Goal: Check status: Check status

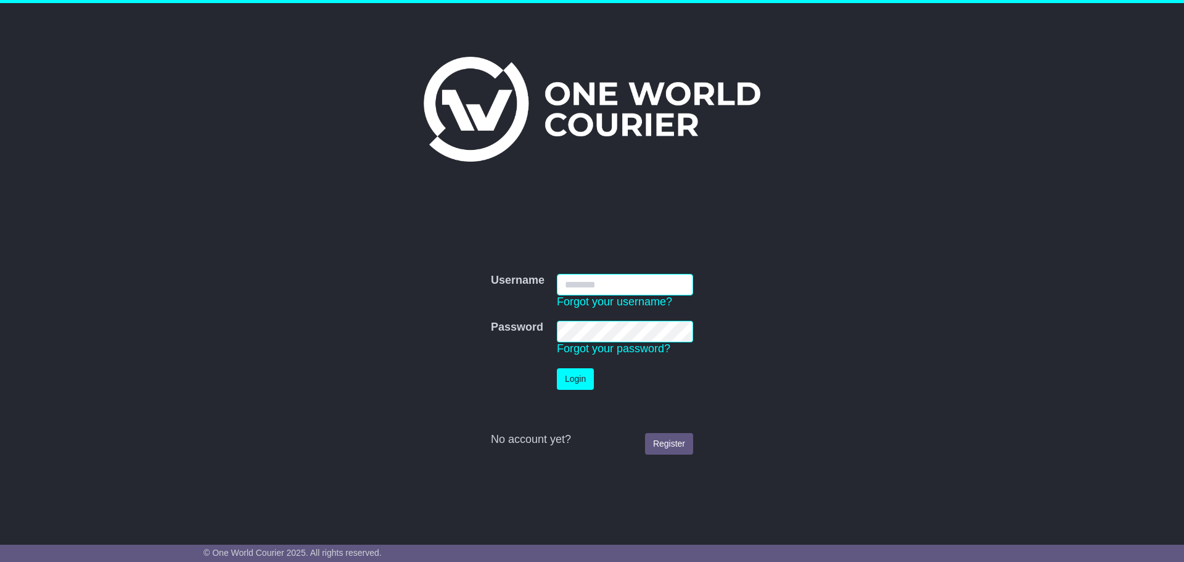
click at [586, 284] on input "Username" at bounding box center [625, 285] width 136 height 22
type input "**********"
click at [567, 380] on button "Login" at bounding box center [575, 379] width 37 height 22
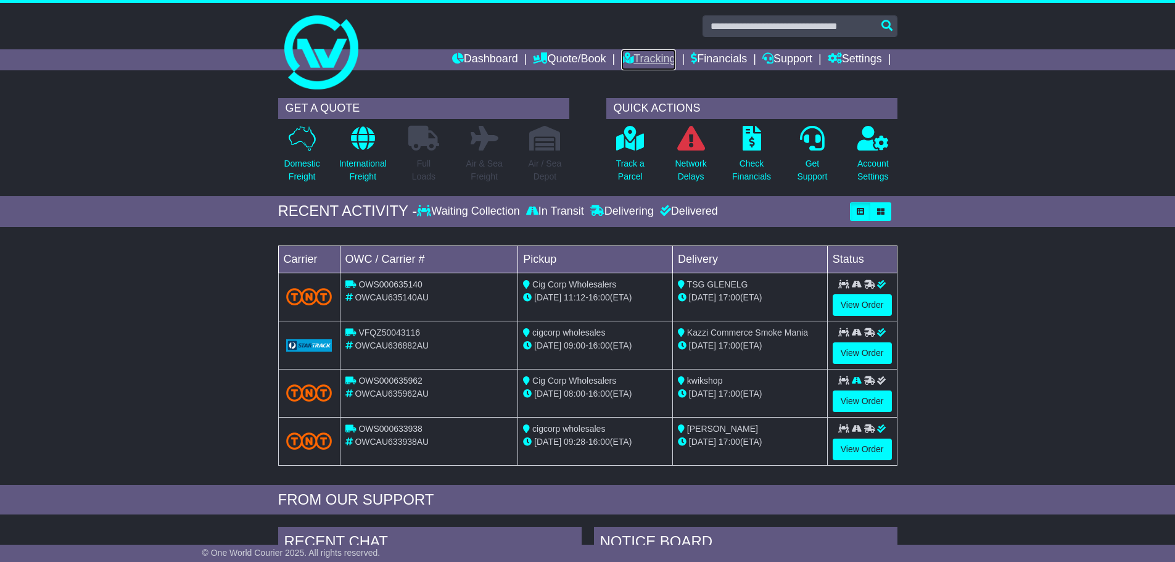
click at [645, 57] on link "Tracking" at bounding box center [648, 59] width 54 height 21
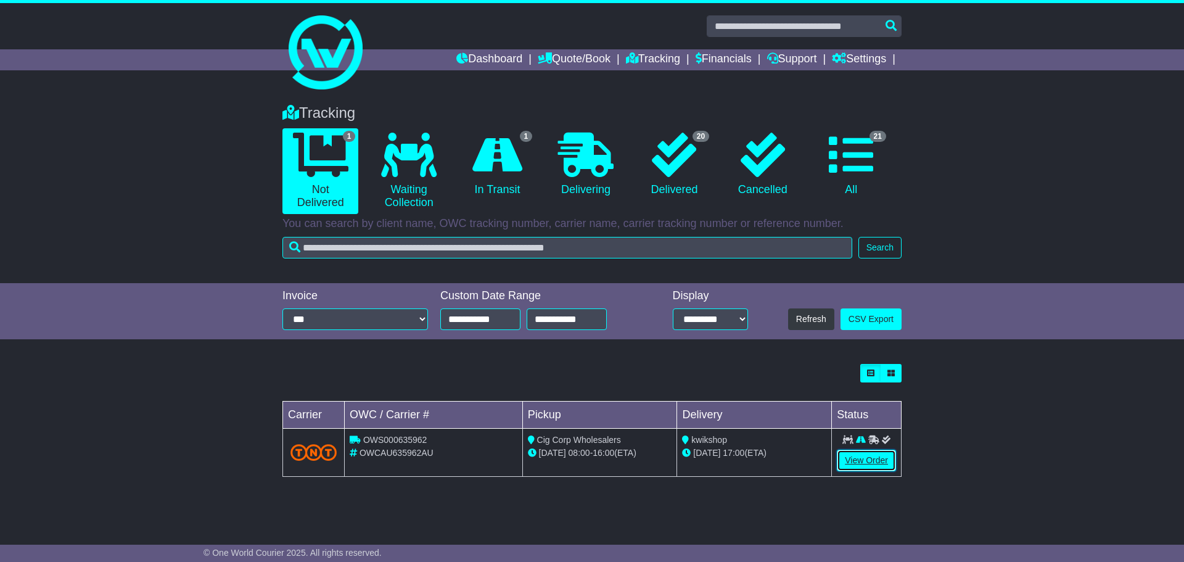
click at [861, 456] on link "View Order" at bounding box center [866, 461] width 59 height 22
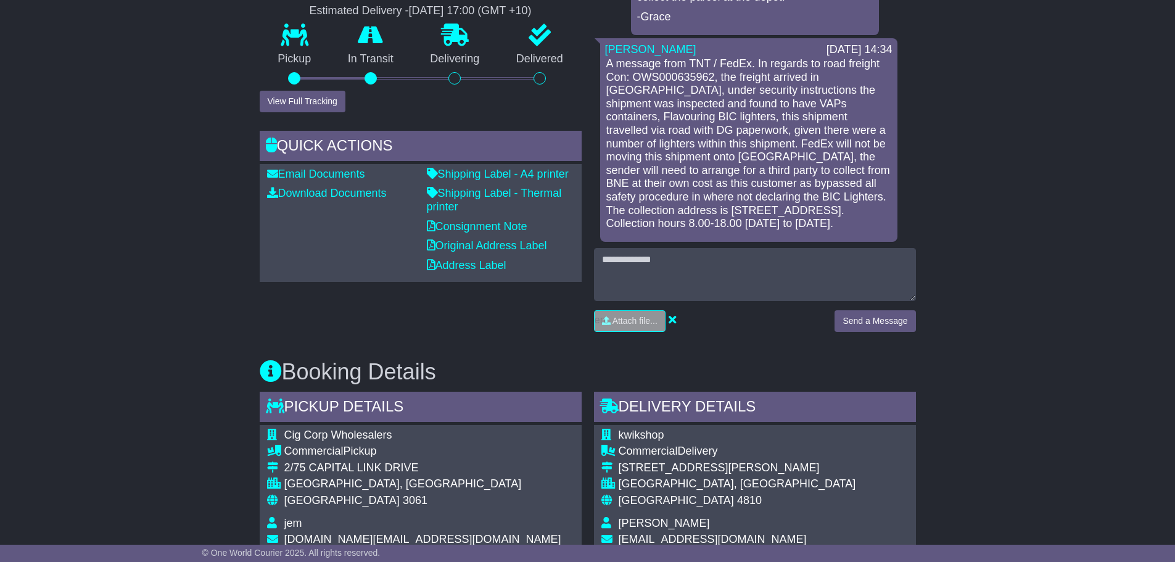
scroll to position [308, 0]
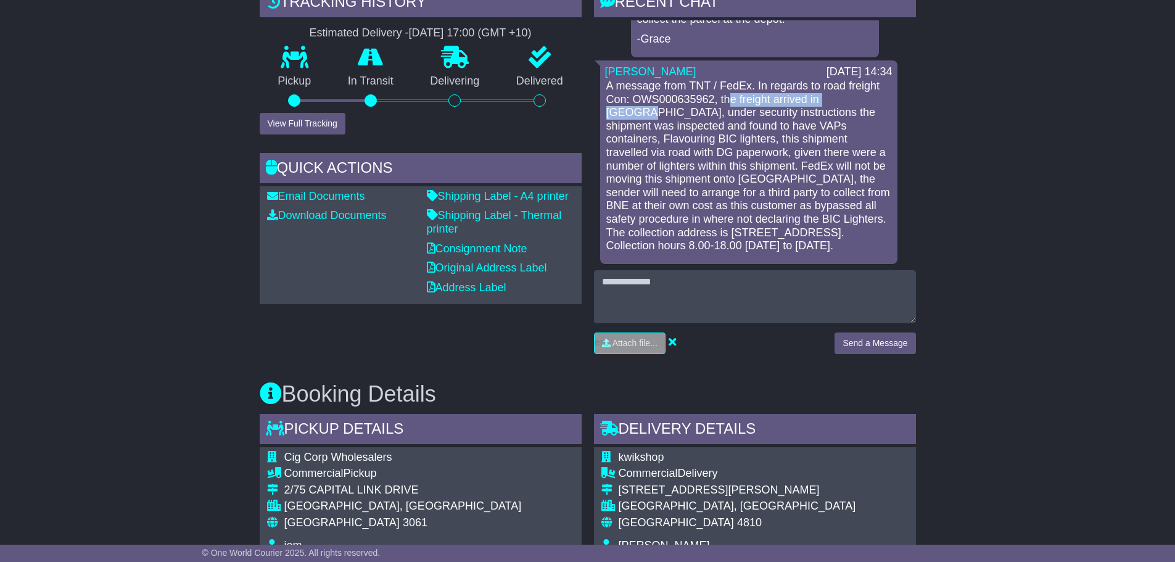
drag, startPoint x: 733, startPoint y: 102, endPoint x: 862, endPoint y: 100, distance: 128.9
click at [862, 100] on p "A message from TNT / FedEx. In regards to road freight Con: OWS000635962, the f…" at bounding box center [748, 166] width 285 height 173
drag, startPoint x: 611, startPoint y: 115, endPoint x: 733, endPoint y: 111, distance: 121.5
click at [725, 107] on p "A message from TNT / FedEx. In regards to road freight Con: OWS000635962, the f…" at bounding box center [748, 166] width 285 height 173
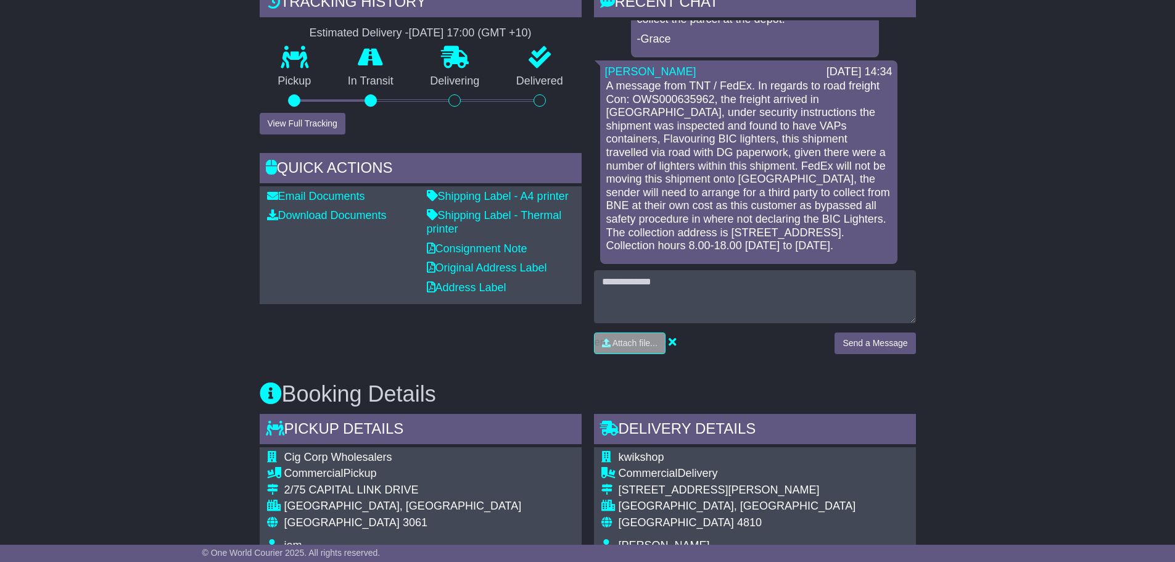
click at [747, 115] on p "A message from TNT / FedEx. In regards to road freight Con: OWS000635962, the f…" at bounding box center [748, 166] width 285 height 173
drag, startPoint x: 733, startPoint y: 110, endPoint x: 834, endPoint y: 113, distance: 100.6
click at [827, 110] on p "A message from TNT / FedEx. In regards to road freight Con: OWS000635962, the f…" at bounding box center [748, 166] width 285 height 173
drag, startPoint x: 623, startPoint y: 129, endPoint x: 765, endPoint y: 126, distance: 142.5
click at [765, 126] on p "A message from TNT / FedEx. In regards to road freight Con: OWS000635962, the f…" at bounding box center [748, 166] width 285 height 173
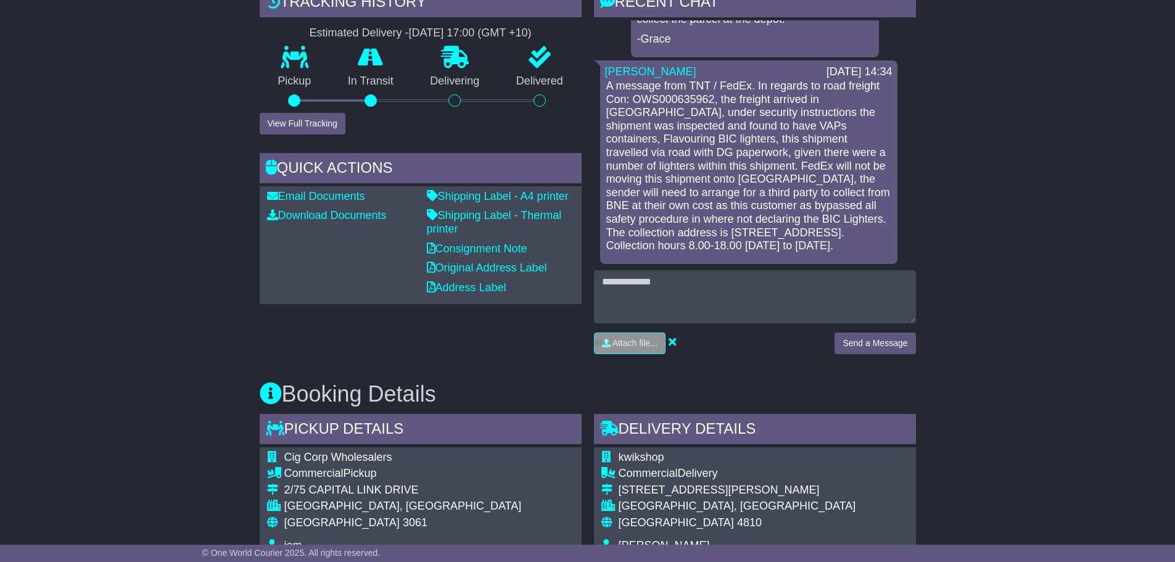
click at [788, 127] on p "A message from TNT / FedEx. In regards to road freight Con: OWS000635962, the f…" at bounding box center [748, 166] width 285 height 173
drag, startPoint x: 770, startPoint y: 127, endPoint x: 892, endPoint y: 124, distance: 122.7
click at [892, 124] on div "28 Aug 2025 09:13 Pricing was approved for booking OWCAU635962AU. Final price: …" at bounding box center [755, 61] width 322 height 405
click at [667, 138] on p "A message from TNT / FedEx. In regards to road freight Con: OWS000635962, the f…" at bounding box center [748, 166] width 285 height 173
drag, startPoint x: 701, startPoint y: 141, endPoint x: 790, endPoint y: 138, distance: 89.5
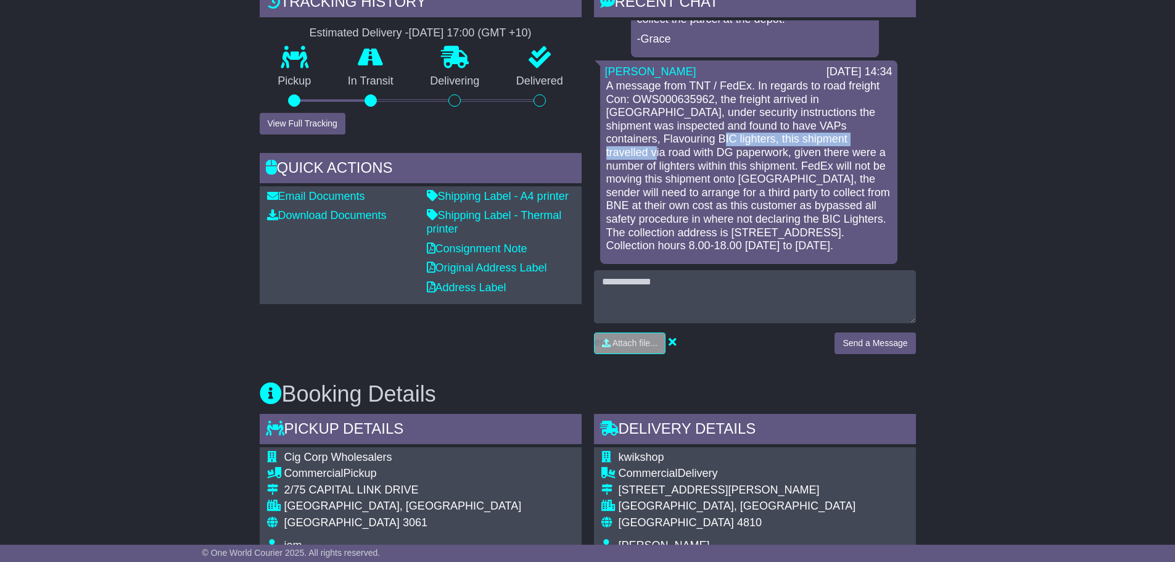
click at [790, 138] on p "A message from TNT / FedEx. In regards to road freight Con: OWS000635962, the f…" at bounding box center [748, 166] width 285 height 173
click at [803, 140] on p "A message from TNT / FedEx. In regards to road freight Con: OWS000635962, the f…" at bounding box center [748, 166] width 285 height 173
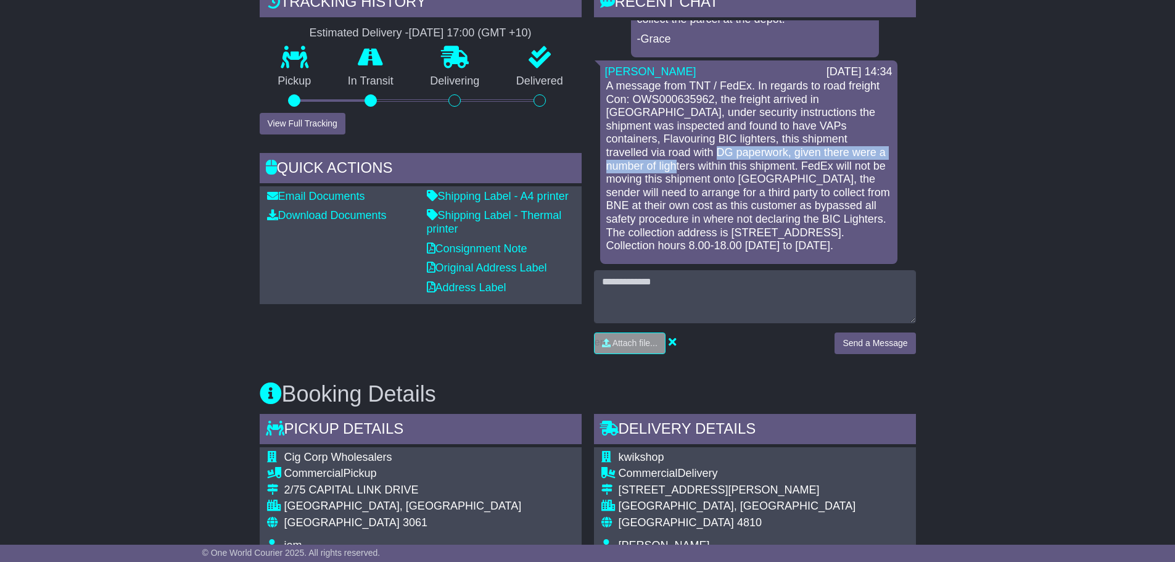
drag, startPoint x: 596, startPoint y: 157, endPoint x: 834, endPoint y: 154, distance: 238.0
click at [833, 154] on div "28 Aug 2025 09:13 Pricing was approved for booking OWCAU635962AU. Final price: …" at bounding box center [755, 61] width 322 height 405
click at [741, 158] on p "A message from TNT / FedEx. In regards to road freight Con: OWS000635962, the f…" at bounding box center [748, 166] width 285 height 173
drag, startPoint x: 611, startPoint y: 169, endPoint x: 670, endPoint y: 165, distance: 58.7
click at [670, 165] on p "A message from TNT / FedEx. In regards to road freight Con: OWS000635962, the f…" at bounding box center [748, 166] width 285 height 173
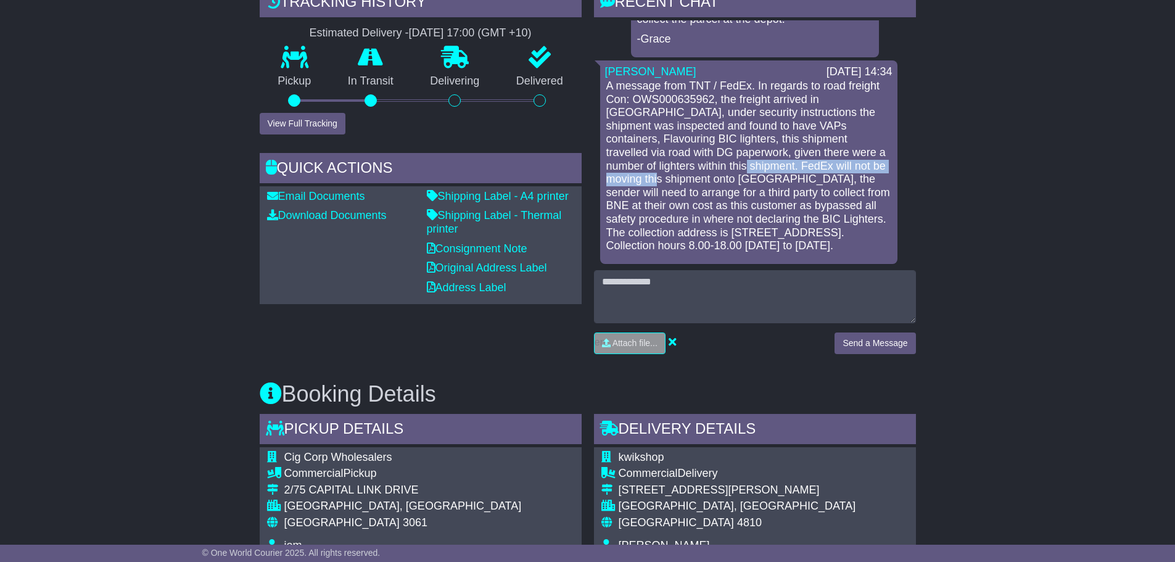
drag, startPoint x: 675, startPoint y: 165, endPoint x: 869, endPoint y: 166, distance: 194.2
click at [869, 166] on p "A message from TNT / FedEx. In regards to road freight Con: OWS000635962, the f…" at bounding box center [748, 166] width 285 height 173
click at [656, 186] on p "A message from TNT / FedEx. In regards to road freight Con: OWS000635962, the f…" at bounding box center [748, 166] width 285 height 173
drag, startPoint x: 655, startPoint y: 178, endPoint x: 881, endPoint y: 178, distance: 226.3
click at [881, 178] on p "A message from TNT / FedEx. In regards to road freight Con: OWS000635962, the f…" at bounding box center [748, 166] width 285 height 173
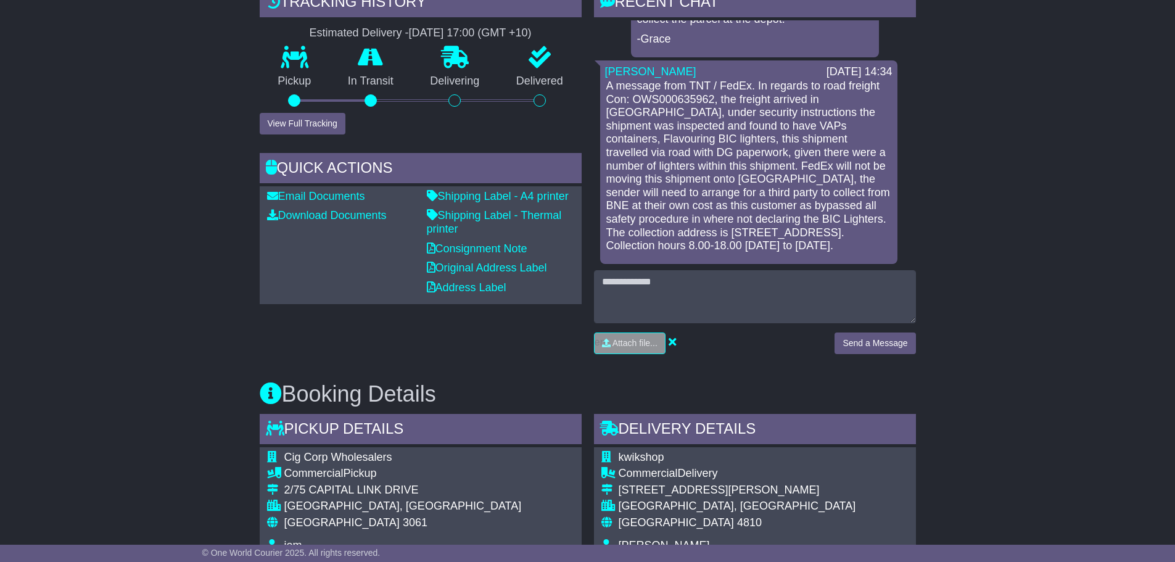
click at [614, 193] on p "A message from TNT / FedEx. In regards to road freight Con: OWS000635962, the f…" at bounding box center [748, 166] width 285 height 173
drag, startPoint x: 617, startPoint y: 193, endPoint x: 720, endPoint y: 191, distance: 103.0
click at [720, 191] on p "A message from TNT / FedEx. In regards to road freight Con: OWS000635962, the f…" at bounding box center [748, 166] width 285 height 173
click at [734, 189] on p "A message from TNT / FedEx. In regards to road freight Con: OWS000635962, the f…" at bounding box center [748, 166] width 285 height 173
drag, startPoint x: 744, startPoint y: 189, endPoint x: 832, endPoint y: 196, distance: 89.1
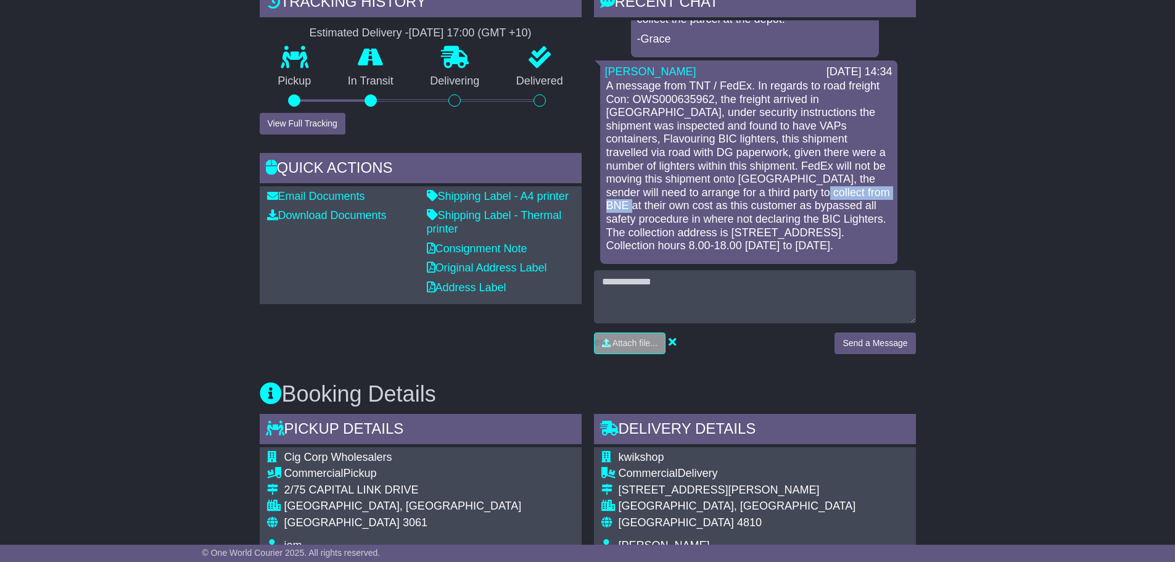
click at [832, 196] on p "A message from TNT / FedEx. In regards to road freight Con: OWS000635962, the f…" at bounding box center [748, 166] width 285 height 173
click at [700, 199] on p "A message from TNT / FedEx. In regards to road freight Con: OWS000635962, the f…" at bounding box center [748, 166] width 285 height 173
drag, startPoint x: 656, startPoint y: 214, endPoint x: 849, endPoint y: 200, distance: 193.5
click at [848, 200] on p "A message from TNT / FedEx. In regards to road freight Con: OWS000635962, the f…" at bounding box center [748, 166] width 285 height 173
click at [795, 209] on p "A message from TNT / FedEx. In regards to road freight Con: OWS000635962, the f…" at bounding box center [748, 166] width 285 height 173
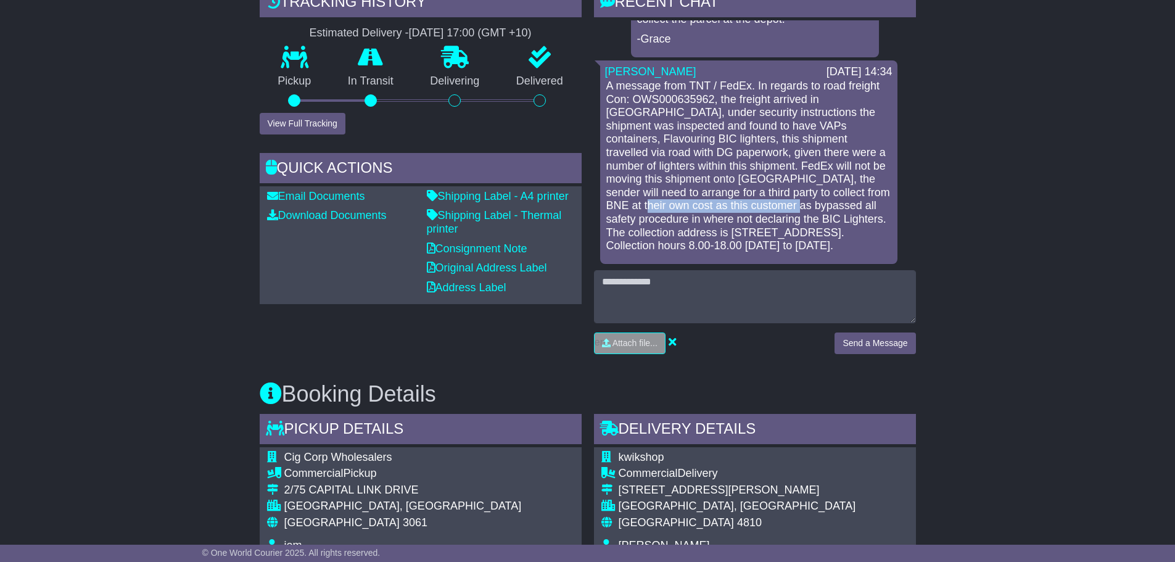
drag, startPoint x: 758, startPoint y: 209, endPoint x: 827, endPoint y: 195, distance: 69.9
click at [889, 195] on div "Bobbie-Lee Webster 22 Aug 2025 14:34 A message from TNT / FedEx. In regards to …" at bounding box center [748, 161] width 297 height 203
click at [647, 222] on p "A message from TNT / FedEx. In regards to road freight Con: OWS000635962, the f…" at bounding box center [748, 166] width 285 height 173
drag, startPoint x: 629, startPoint y: 222, endPoint x: 758, endPoint y: 218, distance: 128.9
click at [758, 218] on p "A message from TNT / FedEx. In regards to road freight Con: OWS000635962, the f…" at bounding box center [748, 166] width 285 height 173
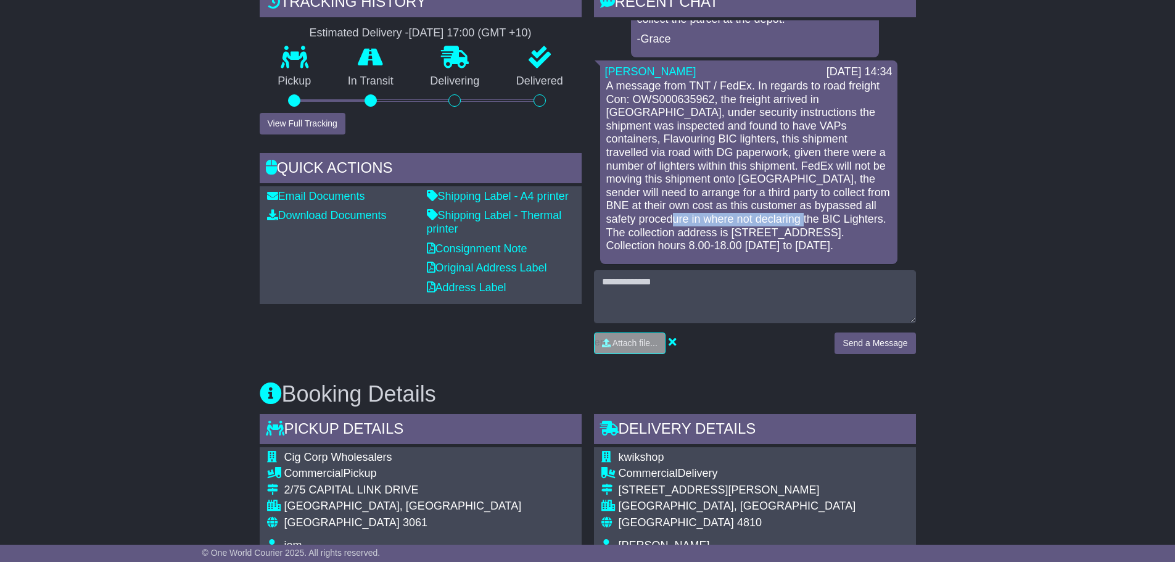
click at [757, 218] on p "A message from TNT / FedEx. In regards to road freight Con: OWS000635962, the f…" at bounding box center [748, 166] width 285 height 173
drag, startPoint x: 744, startPoint y: 220, endPoint x: 836, endPoint y: 216, distance: 92.0
click at [836, 216] on p "A message from TNT / FedEx. In regards to road freight Con: OWS000635962, the f…" at bounding box center [748, 166] width 285 height 173
click at [856, 219] on p "A message from TNT / FedEx. In regards to road freight Con: OWS000635962, the f…" at bounding box center [748, 166] width 285 height 173
drag, startPoint x: 688, startPoint y: 234, endPoint x: 804, endPoint y: 229, distance: 116.0
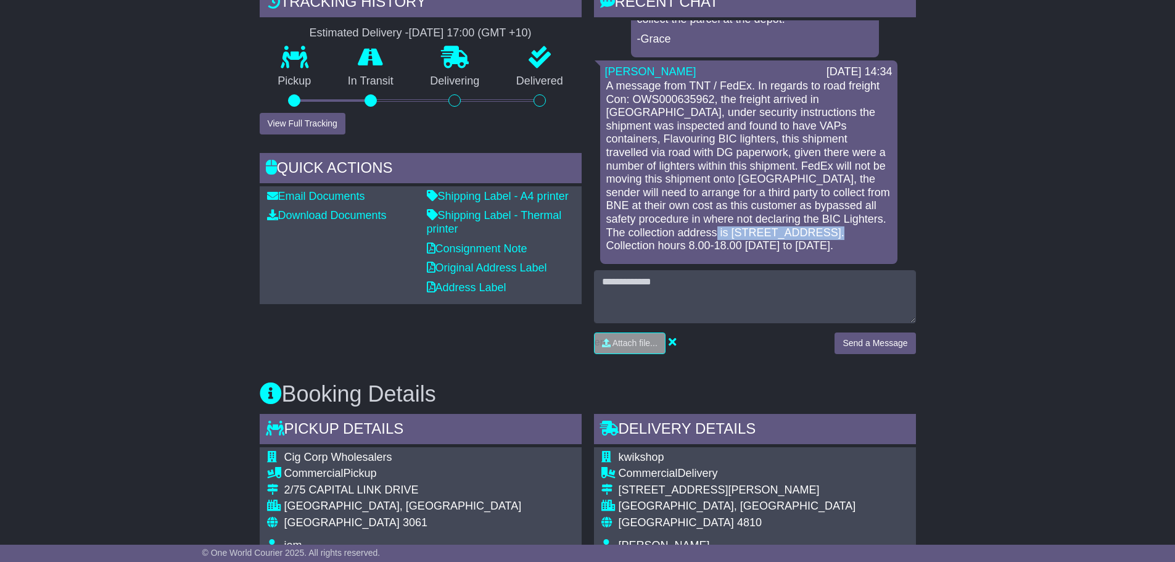
click at [804, 229] on p "A message from TNT / FedEx. In regards to road freight Con: OWS000635962, the f…" at bounding box center [748, 166] width 285 height 173
click at [755, 235] on p "A message from TNT / FedEx. In regards to road freight Con: OWS000635962, the f…" at bounding box center [748, 166] width 285 height 173
click at [721, 220] on p "A message from TNT / FedEx. In regards to road freight Con: OWS000635962, the f…" at bounding box center [748, 166] width 285 height 173
drag, startPoint x: 684, startPoint y: 228, endPoint x: 810, endPoint y: 228, distance: 125.8
click at [810, 228] on p "A message from TNT / FedEx. In regards to road freight Con: OWS000635962, the f…" at bounding box center [748, 166] width 285 height 173
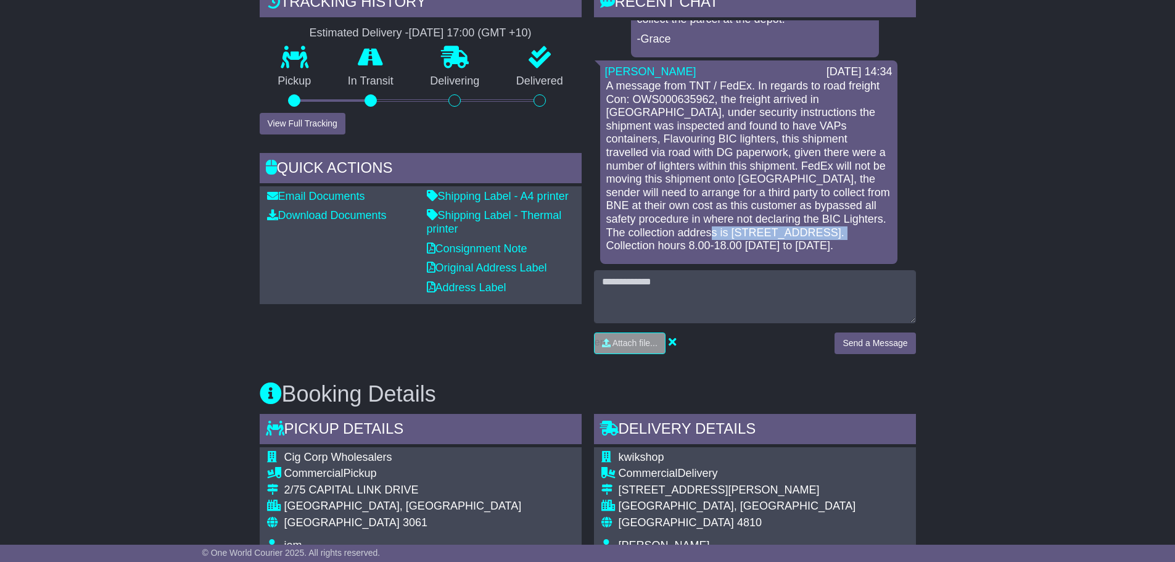
click at [768, 228] on p "A message from TNT / FedEx. In regards to road freight Con: OWS000635962, the f…" at bounding box center [748, 166] width 285 height 173
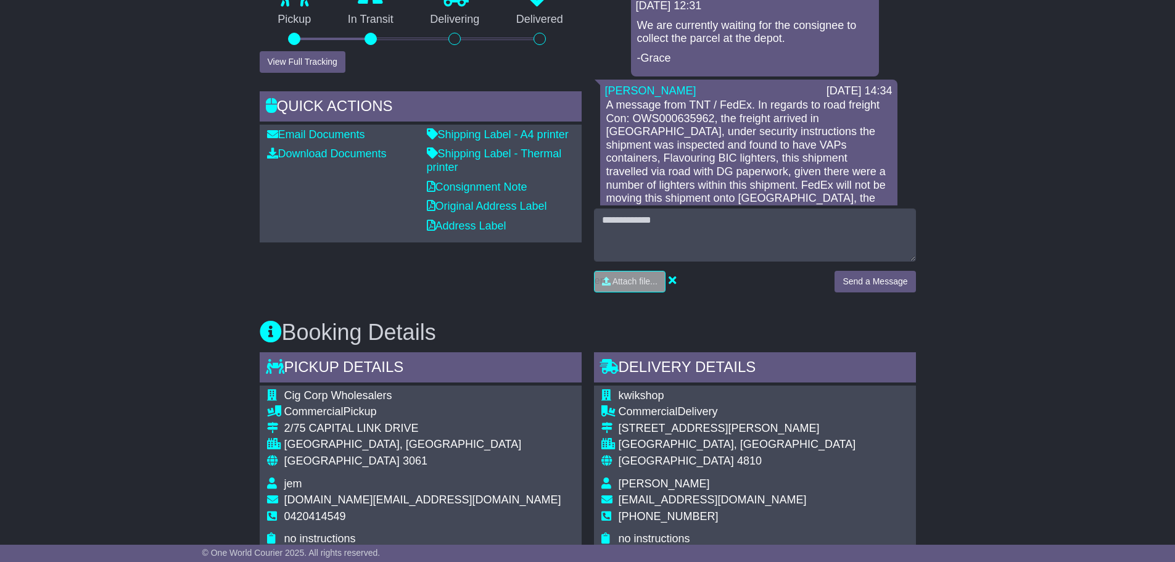
scroll to position [165, 0]
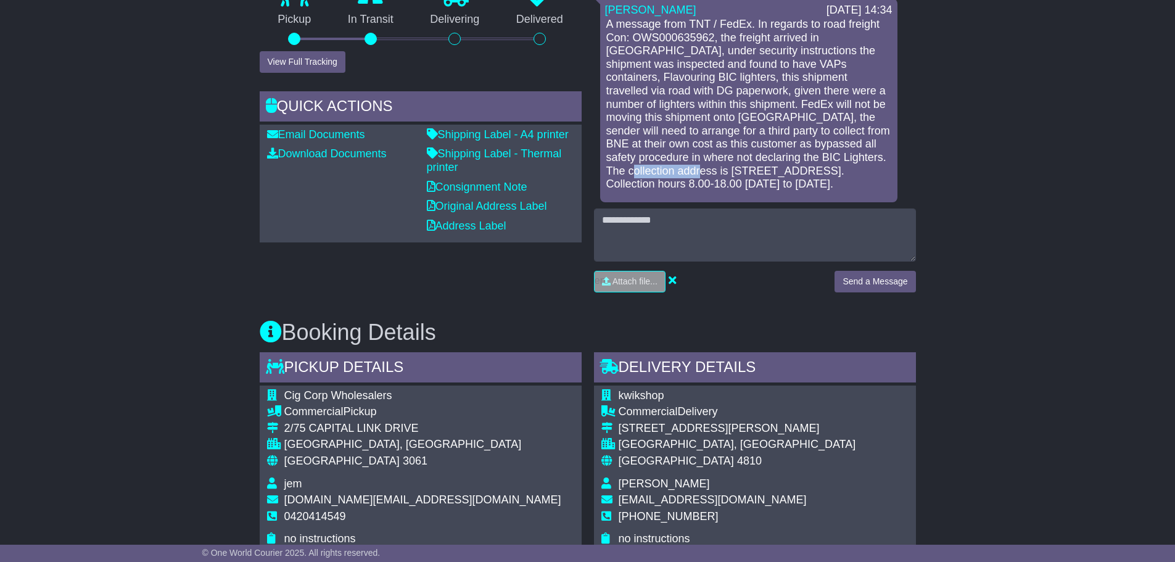
drag, startPoint x: 865, startPoint y: 158, endPoint x: 673, endPoint y: 171, distance: 192.8
click at [673, 171] on p "A message from TNT / FedEx. In regards to road freight Con: OWS000635962, the f…" at bounding box center [748, 104] width 285 height 173
copy p "48 Monash Road"
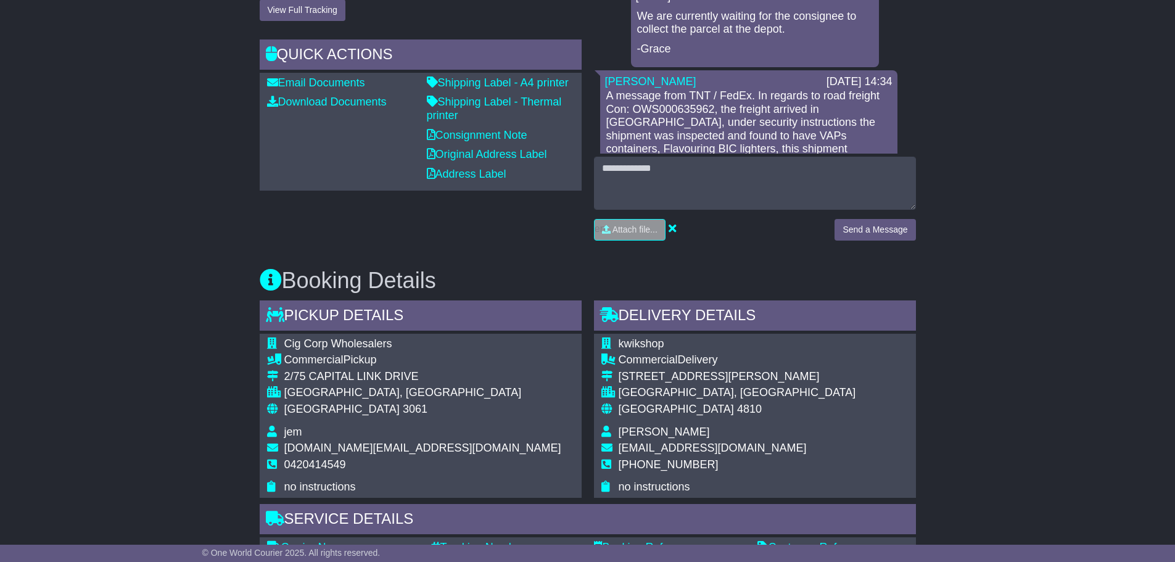
scroll to position [493, 0]
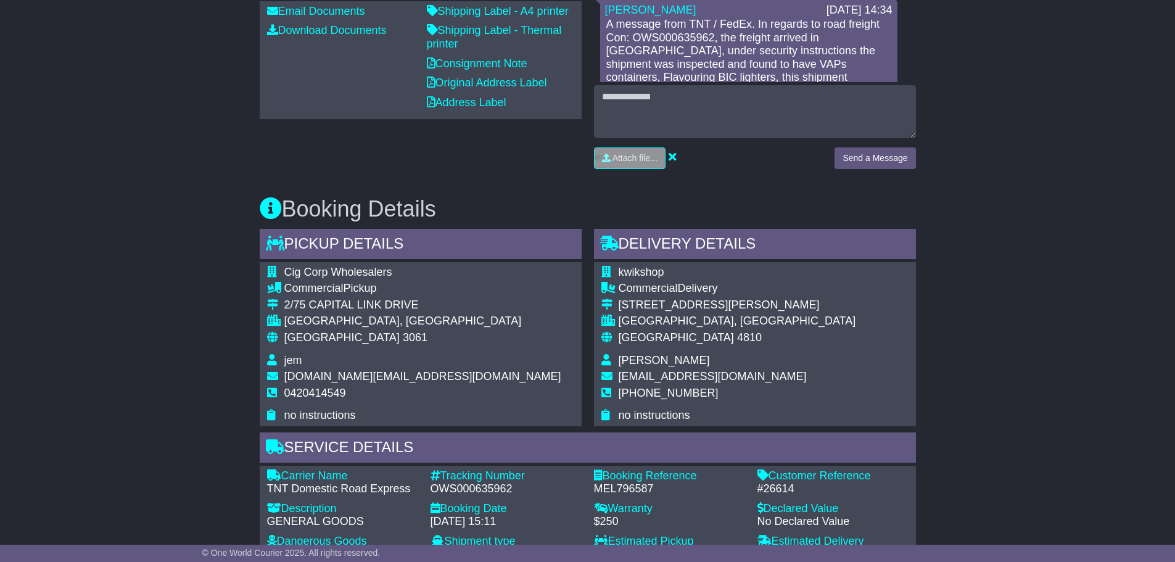
click at [617, 360] on tr "praduman patel" at bounding box center [728, 362] width 255 height 17
click at [671, 358] on span "praduman patel" at bounding box center [663, 360] width 91 height 12
click at [643, 358] on span "praduman patel" at bounding box center [663, 360] width 91 height 12
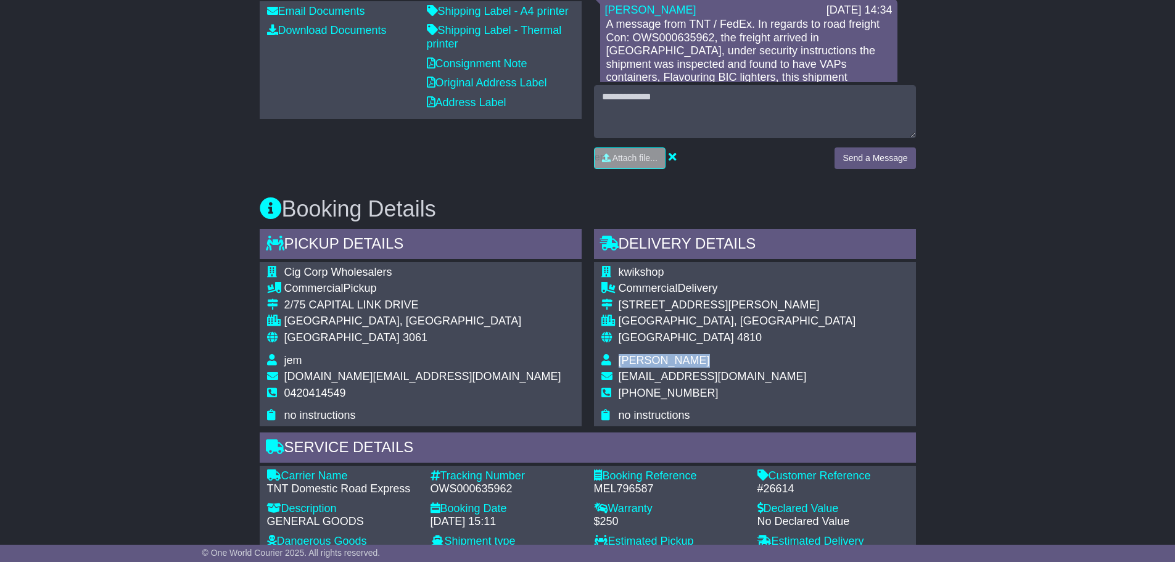
copy tbody "praduman patel"
drag, startPoint x: 617, startPoint y: 269, endPoint x: 662, endPoint y: 272, distance: 45.1
click at [662, 272] on tr "kwikshop" at bounding box center [728, 274] width 255 height 17
copy tr "kwikshop"
click at [642, 390] on span "+61478407226" at bounding box center [668, 393] width 100 height 12
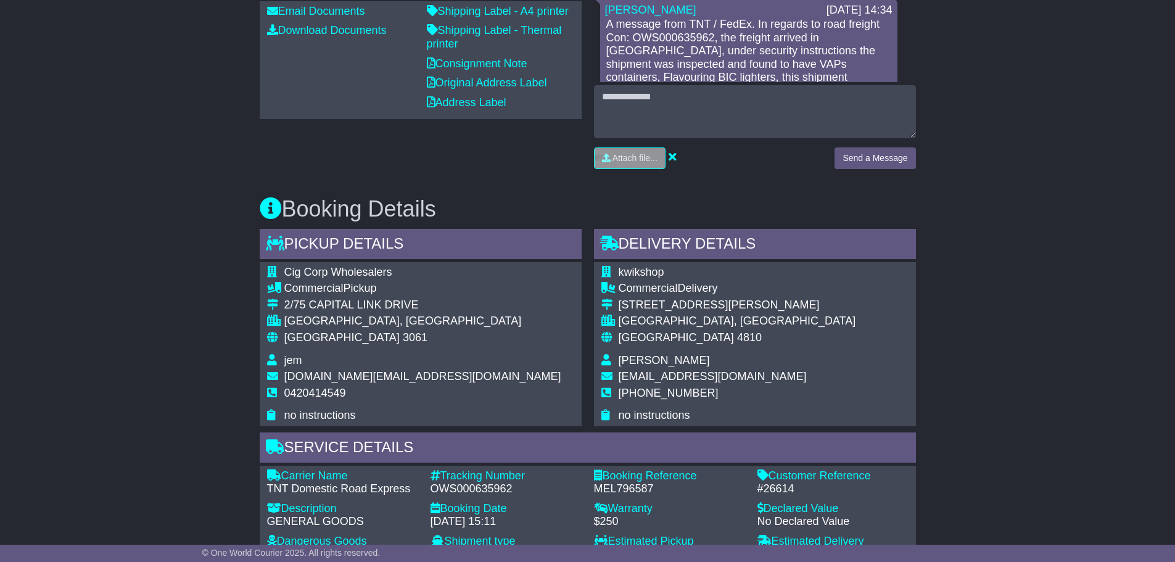
click at [639, 391] on span "+61478407226" at bounding box center [668, 393] width 100 height 12
copy tbody "+61478407226"
click at [686, 379] on span "kwikshop365@gmail.com" at bounding box center [712, 376] width 188 height 12
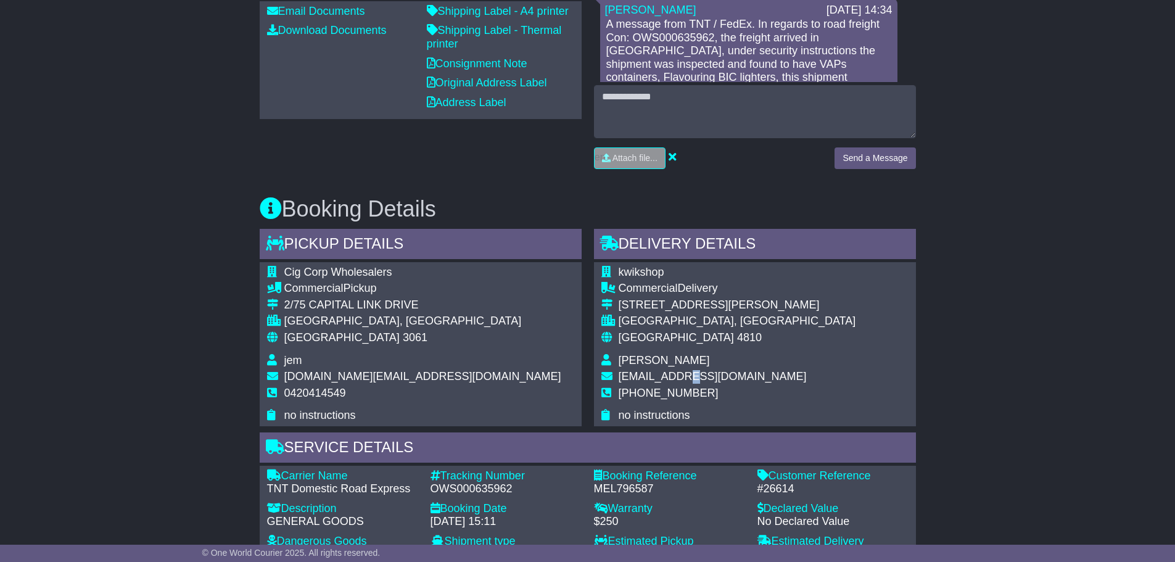
click at [686, 379] on span "kwikshop365@gmail.com" at bounding box center [712, 376] width 188 height 12
copy tbody "kwikshop365@gmail.com"
drag, startPoint x: 618, startPoint y: 300, endPoint x: 711, endPoint y: 305, distance: 92.7
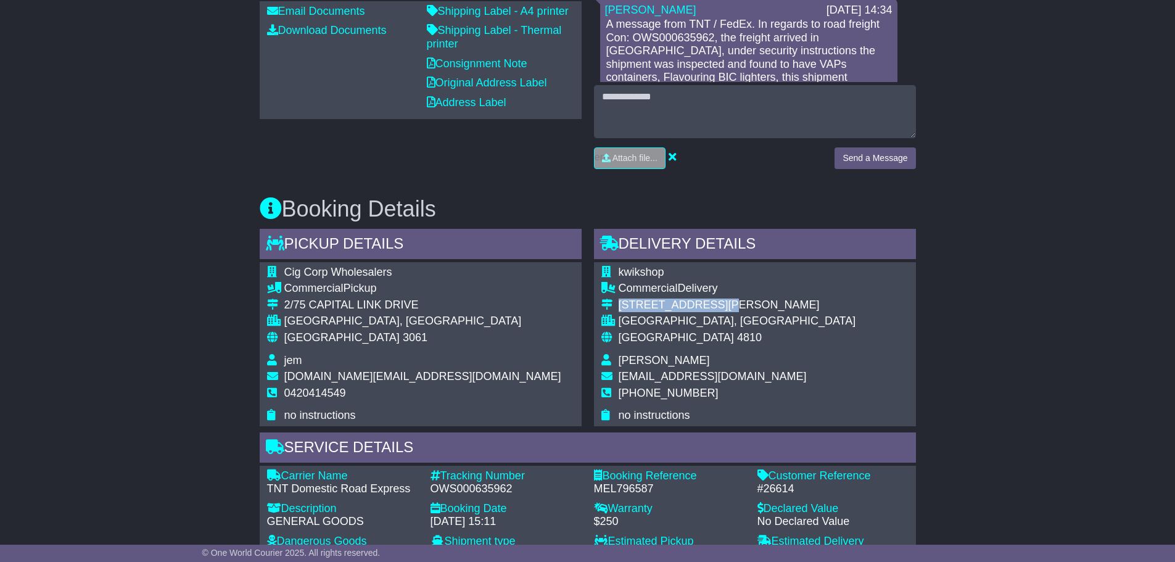
click at [711, 305] on div "23-29 palmer street" at bounding box center [736, 305] width 237 height 14
click at [715, 303] on div "23-29 palmer street" at bounding box center [736, 305] width 237 height 14
click at [683, 303] on div "23-29 palmer street" at bounding box center [736, 305] width 237 height 14
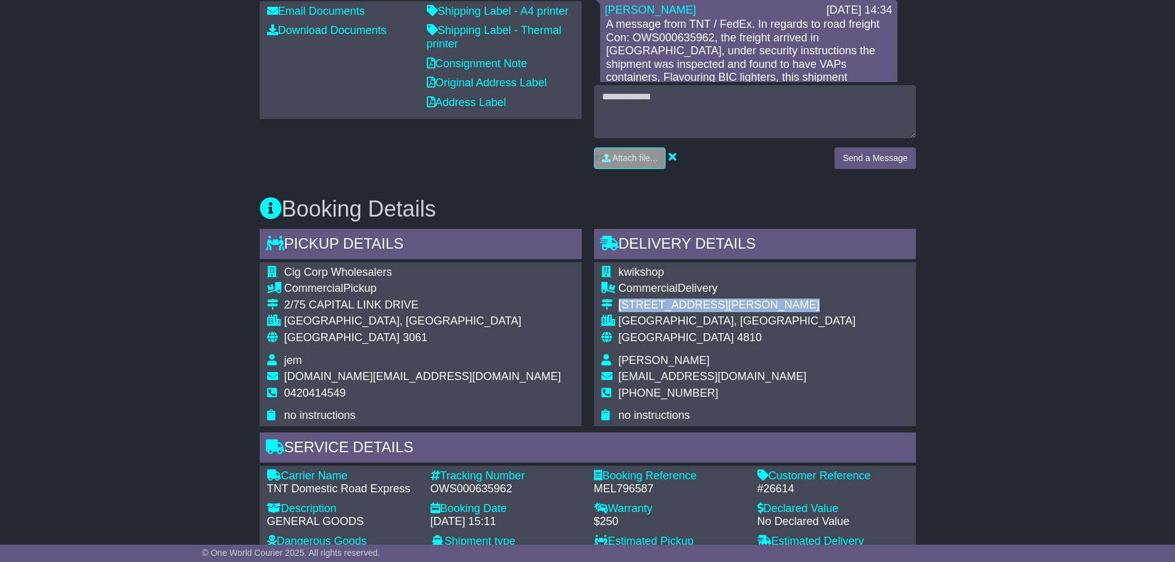
copy tbody "23-29 palmer street"
click at [659, 302] on div "23-29 palmer street" at bounding box center [736, 305] width 237 height 14
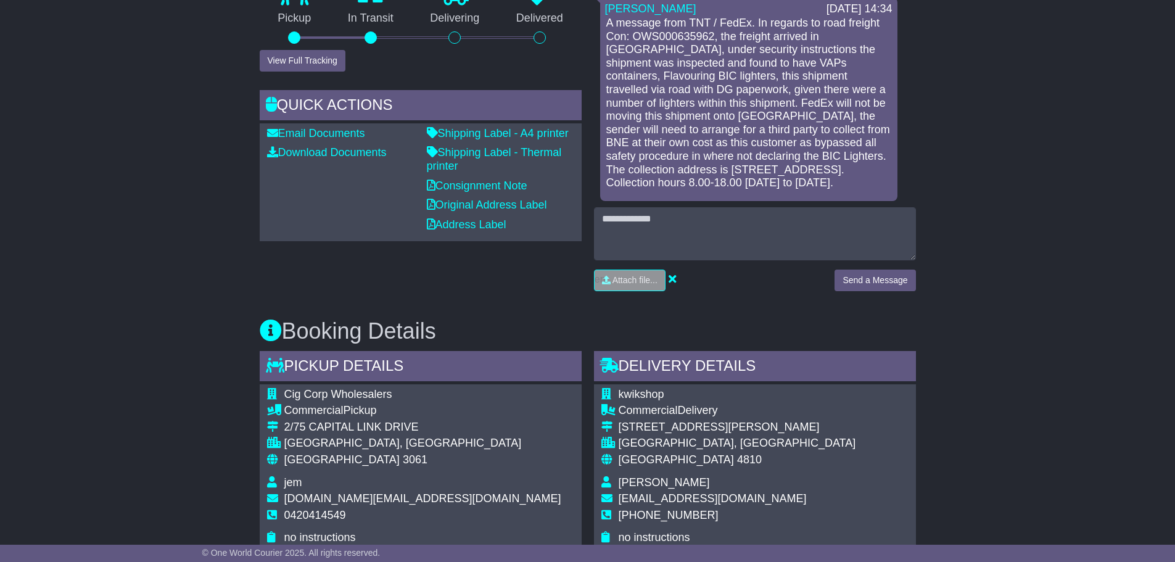
scroll to position [370, 0]
drag, startPoint x: 863, startPoint y: 156, endPoint x: 673, endPoint y: 174, distance: 191.4
click at [673, 174] on p "A message from TNT / FedEx. In regards to road freight Con: OWS000635962, the f…" at bounding box center [748, 104] width 285 height 173
drag, startPoint x: 655, startPoint y: 171, endPoint x: 803, endPoint y: 147, distance: 149.8
click at [721, 161] on p "A message from TNT / FedEx. In regards to road freight Con: OWS000635962, the f…" at bounding box center [748, 104] width 285 height 173
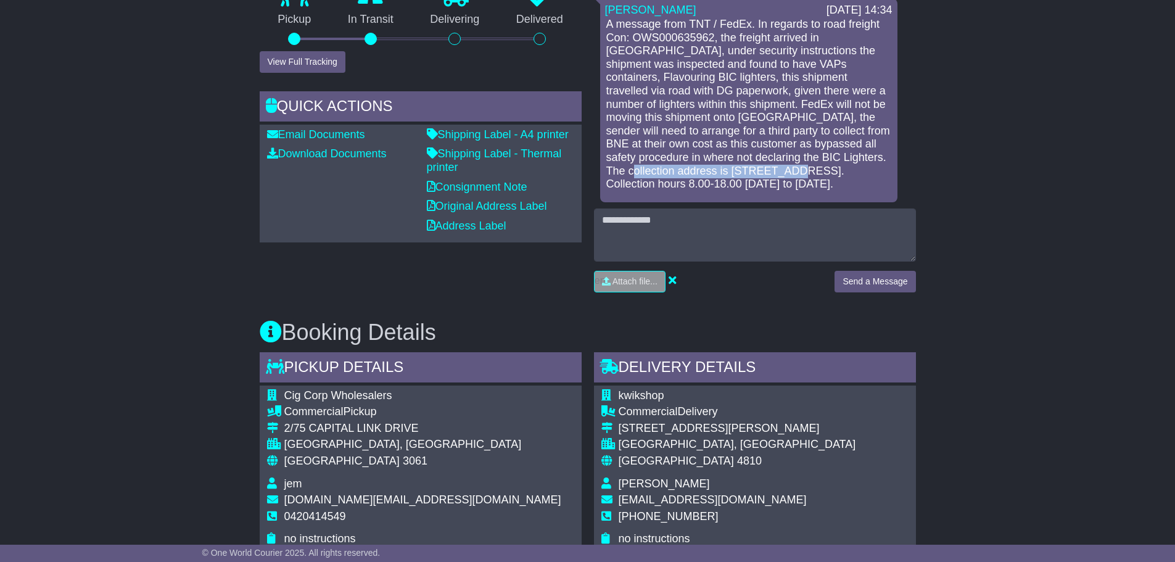
drag, startPoint x: 864, startPoint y: 156, endPoint x: 778, endPoint y: 175, distance: 88.4
click at [778, 175] on p "A message from TNT / FedEx. In regards to road freight Con: OWS000635962, the f…" at bounding box center [748, 104] width 285 height 173
copy p "48 Monash Road, Redbank QLD 4301"
click at [864, 154] on p "A message from TNT / FedEx. In regards to road freight Con: OWS000635962, the f…" at bounding box center [748, 104] width 285 height 173
drag, startPoint x: 864, startPoint y: 154, endPoint x: 670, endPoint y: 173, distance: 195.1
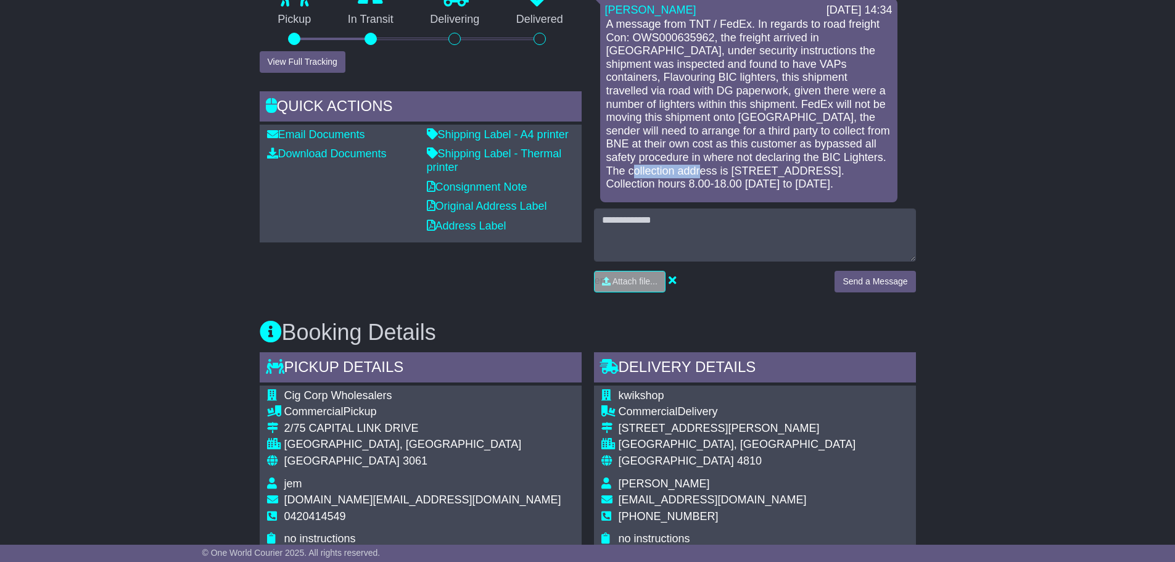
click at [670, 173] on p "A message from TNT / FedEx. In regards to road freight Con: OWS000635962, the f…" at bounding box center [748, 104] width 285 height 173
drag, startPoint x: 680, startPoint y: 169, endPoint x: 724, endPoint y: 173, distance: 44.0
click at [724, 173] on p "A message from TNT / FedEx. In regards to road freight Con: OWS000635962, the f…" at bounding box center [748, 104] width 285 height 173
copy p "Redbank"
drag, startPoint x: 778, startPoint y: 165, endPoint x: 770, endPoint y: 165, distance: 8.0
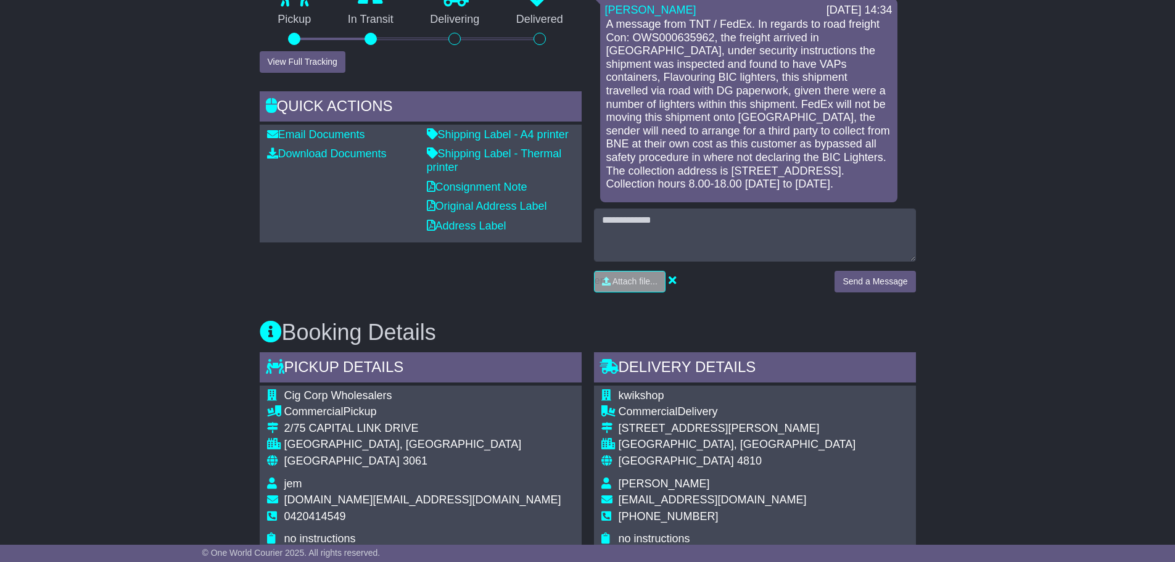
click at [778, 165] on p "A message from TNT / FedEx. In regards to road freight Con: OWS000635962, the f…" at bounding box center [748, 104] width 285 height 173
drag, startPoint x: 682, startPoint y: 169, endPoint x: 723, endPoint y: 172, distance: 40.8
click at [723, 172] on p "A message from TNT / FedEx. In regards to road freight Con: OWS000635962, the f…" at bounding box center [748, 104] width 285 height 173
click at [712, 174] on p "A message from TNT / FedEx. In regards to road freight Con: OWS000635962, the f…" at bounding box center [748, 104] width 285 height 173
click at [693, 173] on p "A message from TNT / FedEx. In regards to road freight Con: OWS000635962, the f…" at bounding box center [748, 104] width 285 height 173
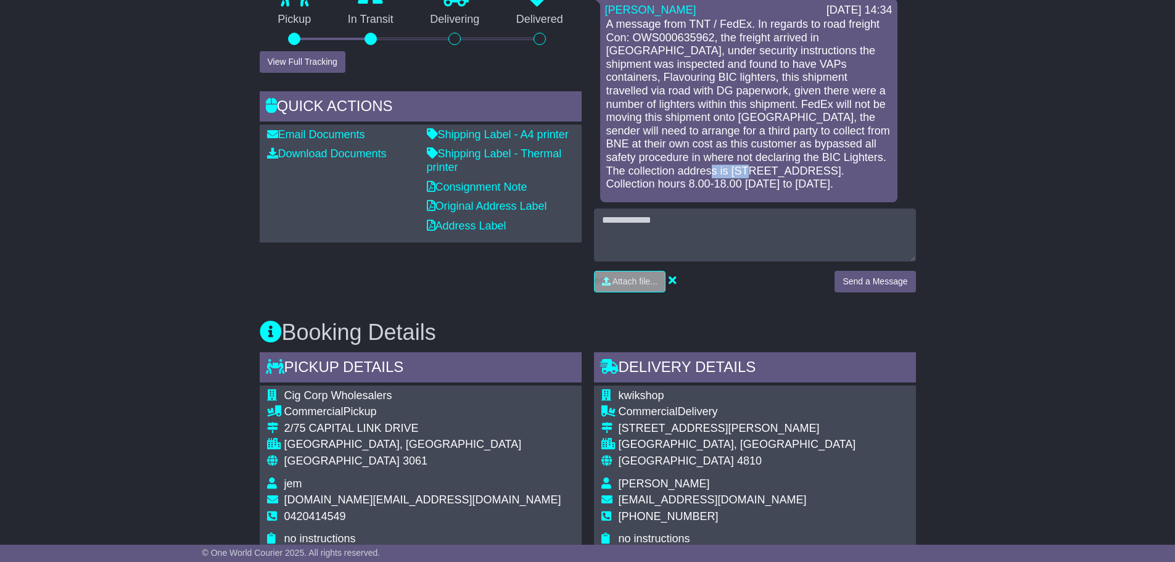
click at [693, 173] on p "A message from TNT / FedEx. In regards to road freight Con: OWS000635962, the f…" at bounding box center [748, 104] width 285 height 173
copy p "Redbank"
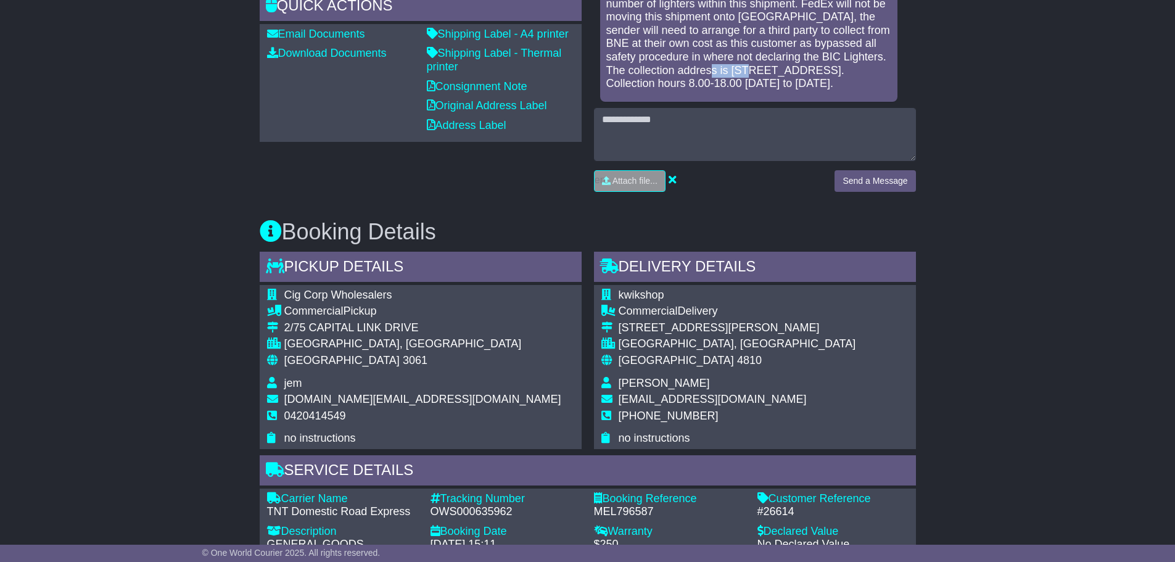
scroll to position [555, 0]
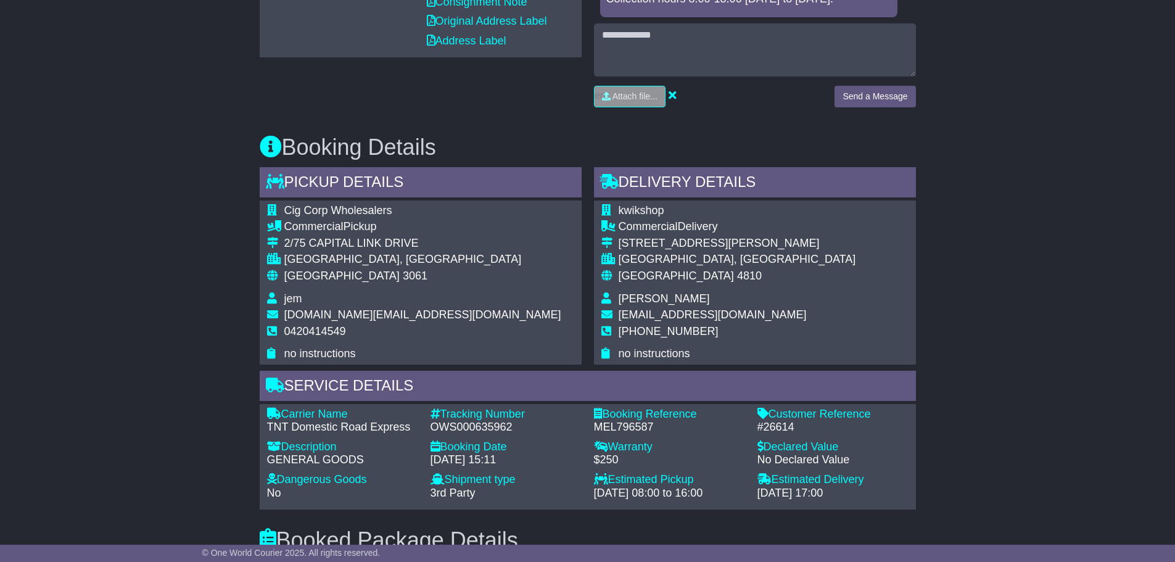
click at [639, 210] on span "kwikshop" at bounding box center [641, 210] width 46 height 12
copy span "kwikshop"
drag, startPoint x: 617, startPoint y: 244, endPoint x: 714, endPoint y: 242, distance: 96.8
click at [714, 242] on tr "23-29 palmer street" at bounding box center [728, 245] width 255 height 17
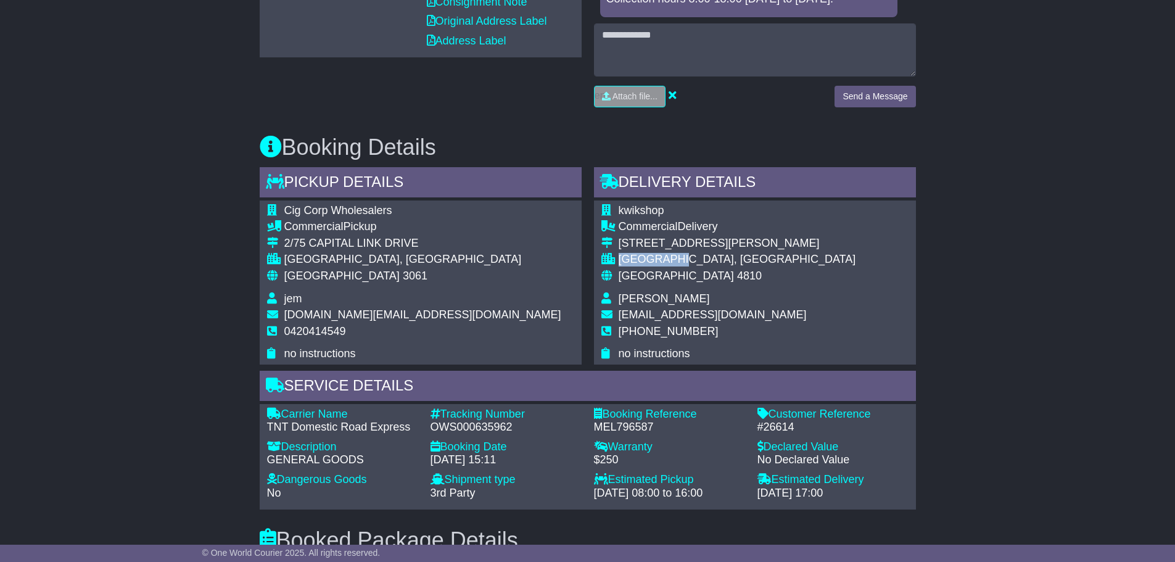
drag, startPoint x: 687, startPoint y: 257, endPoint x: 620, endPoint y: 258, distance: 66.6
click at [620, 258] on div "TOWNSVILLE, QLD" at bounding box center [736, 260] width 237 height 14
click at [656, 218] on td "kwikshop" at bounding box center [736, 212] width 237 height 17
click at [640, 300] on span "praduman patel" at bounding box center [663, 298] width 91 height 12
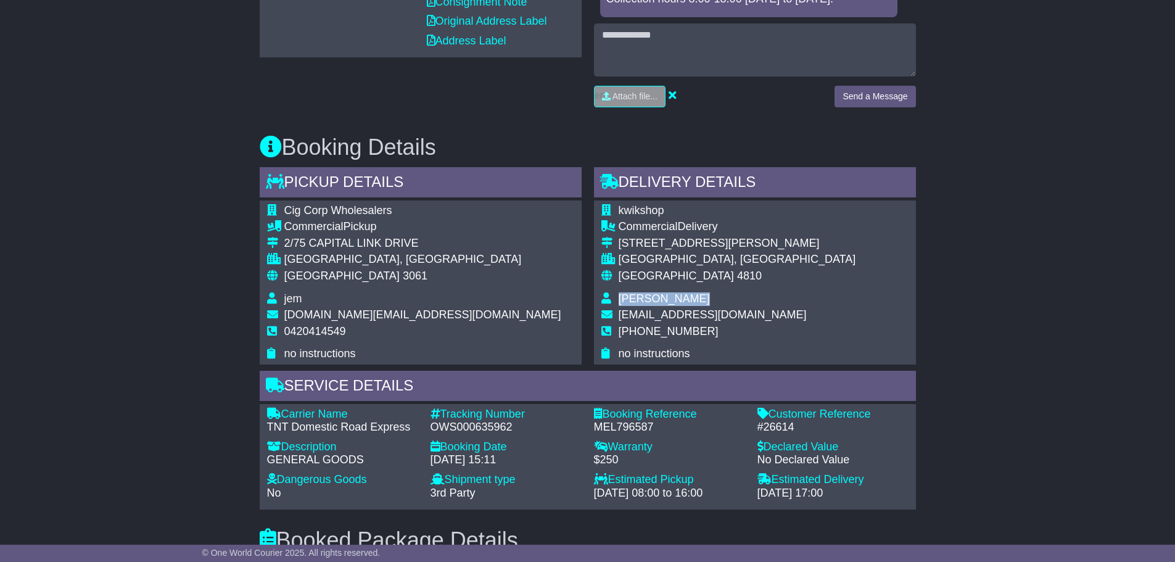
click at [640, 300] on span "praduman patel" at bounding box center [663, 298] width 91 height 12
click at [653, 329] on span "+61478407226" at bounding box center [668, 331] width 100 height 12
click at [675, 314] on span "kwikshop365@gmail.com" at bounding box center [712, 314] width 188 height 12
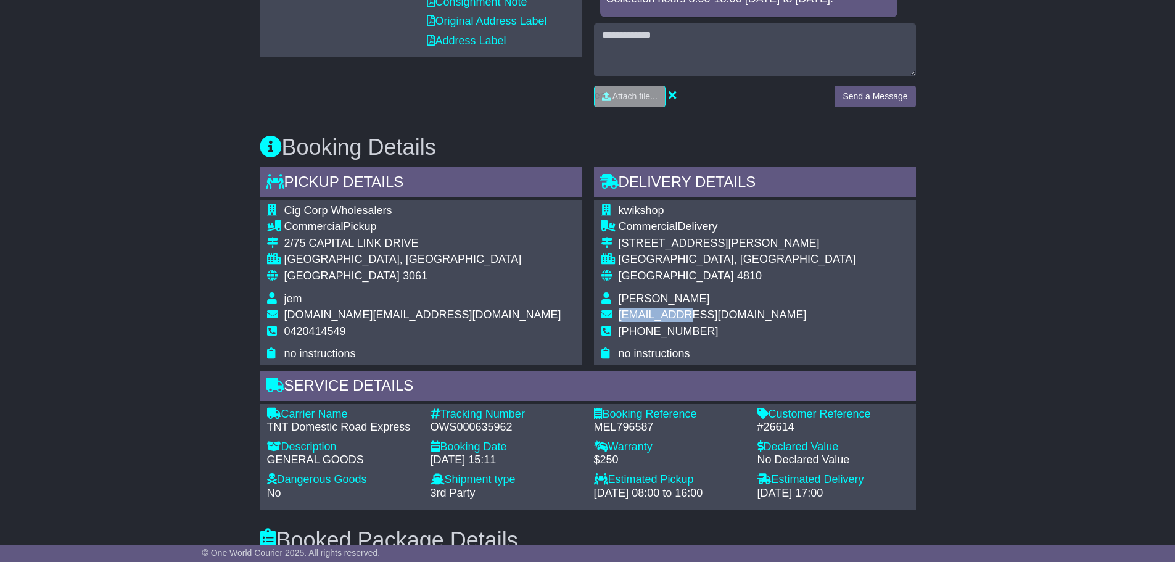
click at [675, 314] on span "kwikshop365@gmail.com" at bounding box center [712, 314] width 188 height 12
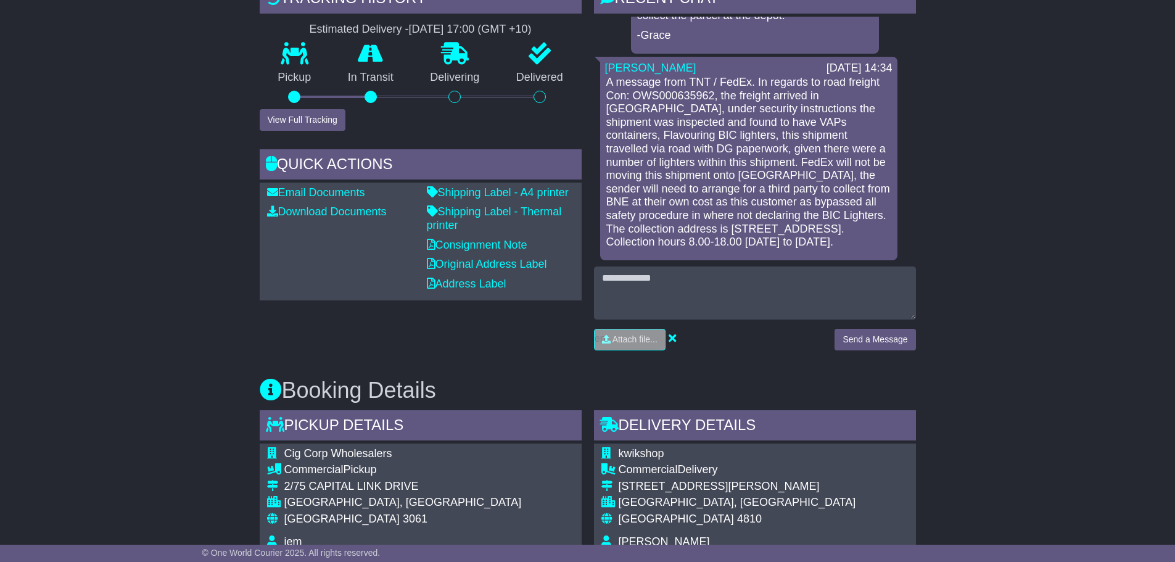
scroll to position [308, 0]
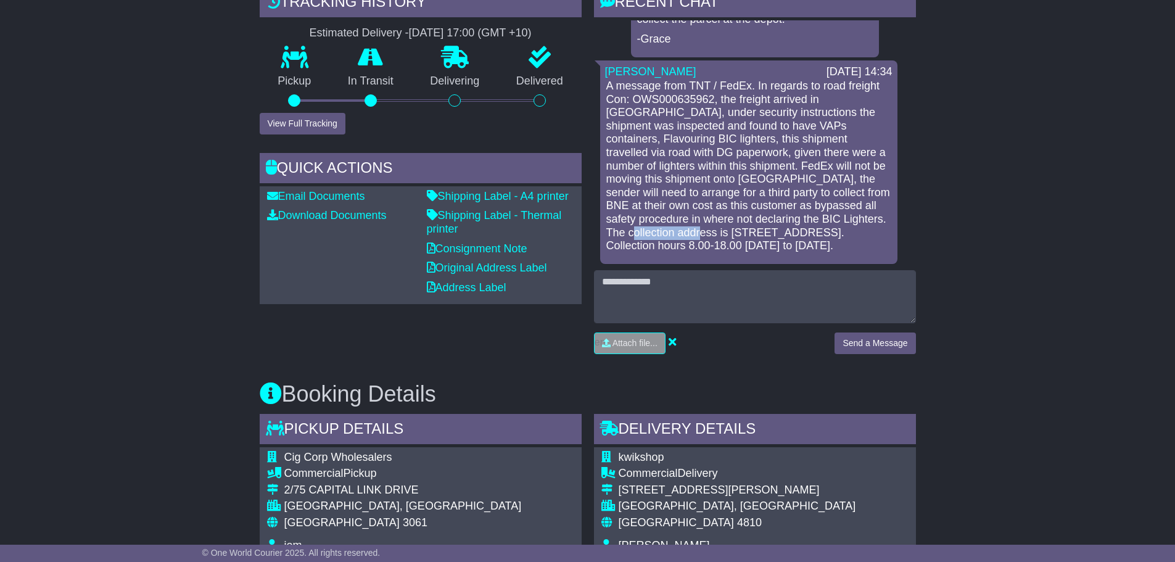
drag, startPoint x: 865, startPoint y: 218, endPoint x: 676, endPoint y: 237, distance: 190.2
click at [676, 237] on p "A message from TNT / FedEx. In regards to road freight Con: OWS000635962, the f…" at bounding box center [748, 166] width 285 height 173
click at [681, 230] on p "A message from TNT / FedEx. In regards to road freight Con: OWS000635962, the f…" at bounding box center [748, 166] width 285 height 173
click at [689, 230] on p "A message from TNT / FedEx. In regards to road freight Con: OWS000635962, the f…" at bounding box center [748, 166] width 285 height 173
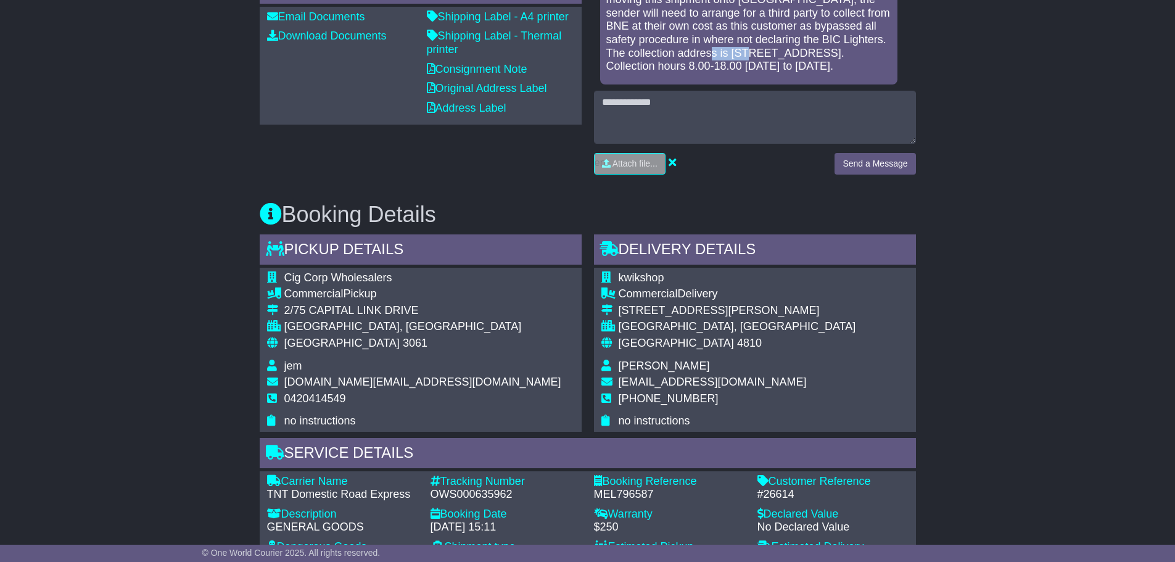
scroll to position [493, 0]
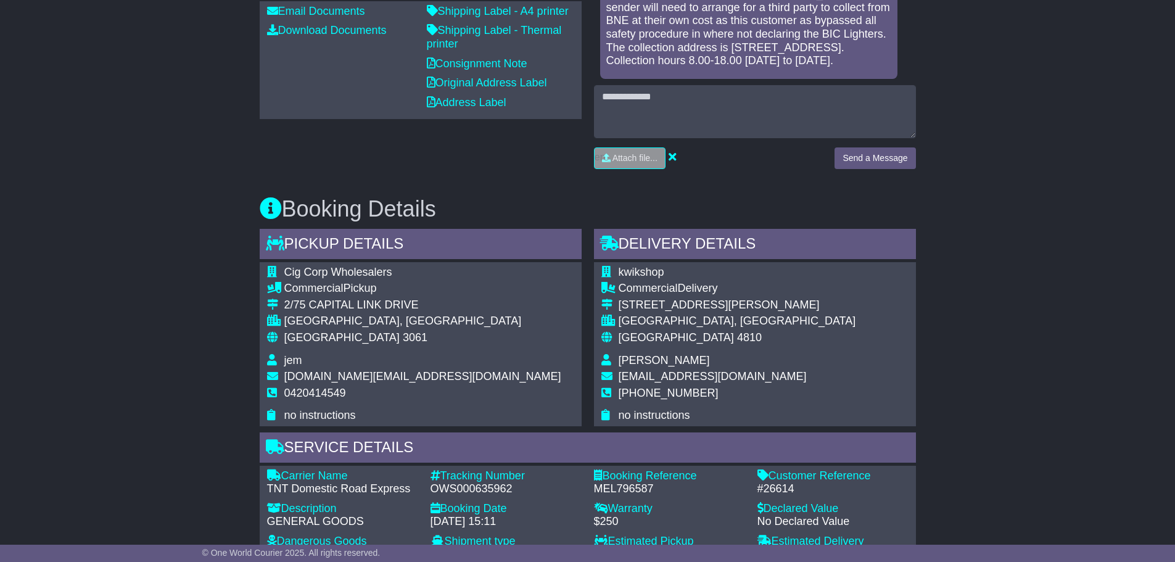
click at [634, 272] on span "kwikshop" at bounding box center [641, 272] width 46 height 12
click at [634, 271] on span "kwikshop" at bounding box center [641, 272] width 46 height 12
drag, startPoint x: 619, startPoint y: 305, endPoint x: 714, endPoint y: 304, distance: 95.0
click at [714, 304] on div "23-29 palmer street" at bounding box center [736, 305] width 237 height 14
click at [639, 324] on div "TOWNSVILLE, QLD" at bounding box center [736, 321] width 237 height 14
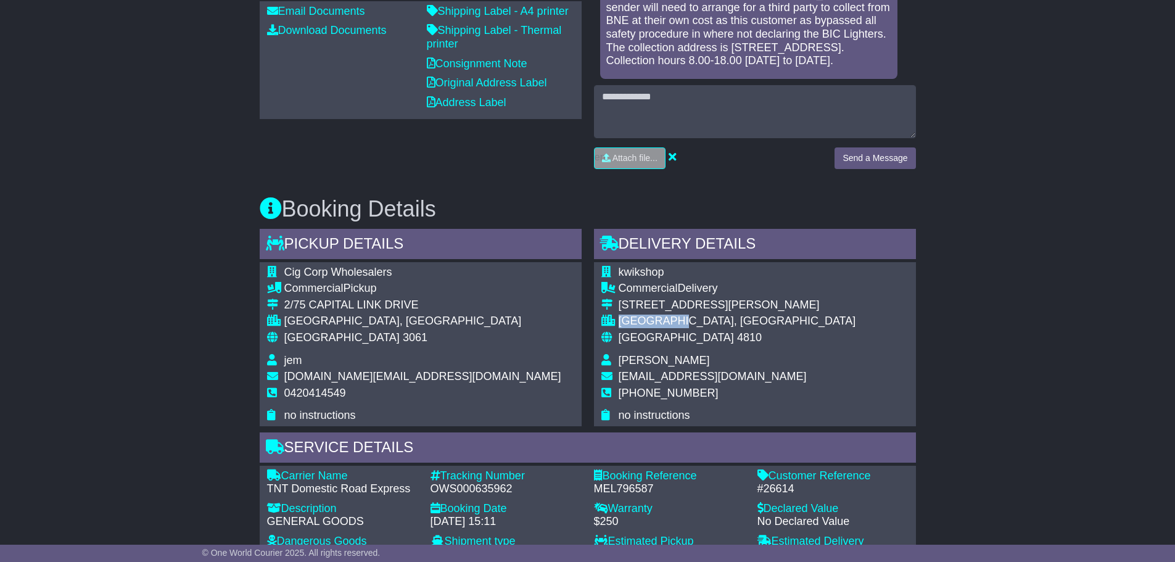
click at [639, 324] on div "TOWNSVILLE, QLD" at bounding box center [736, 321] width 237 height 14
click at [644, 358] on span "praduman patel" at bounding box center [663, 360] width 91 height 12
click at [658, 389] on span "+61478407226" at bounding box center [668, 393] width 100 height 12
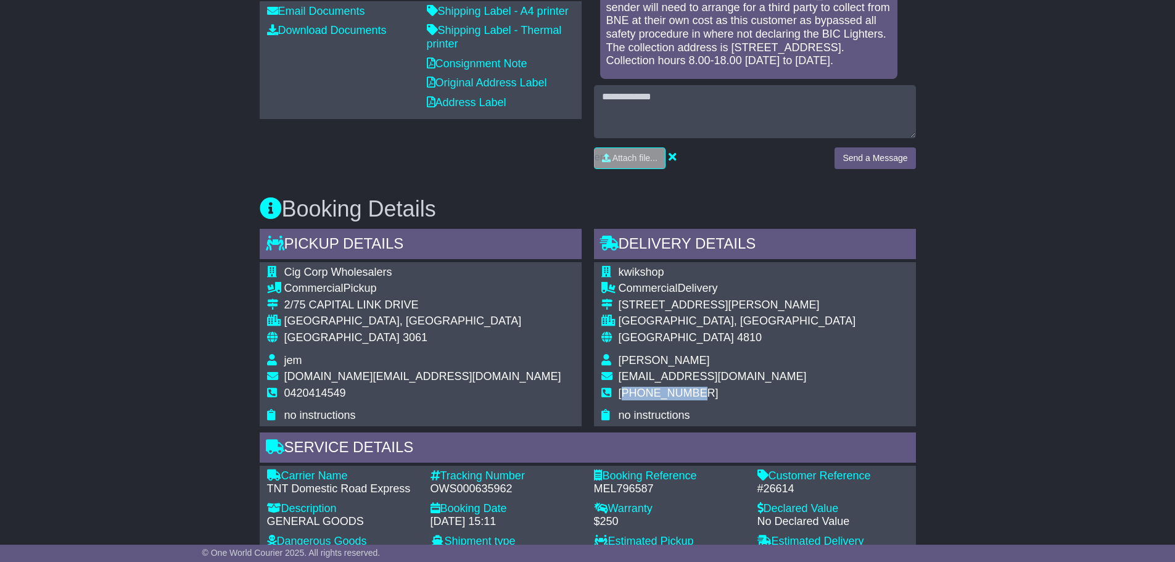
click at [658, 389] on span "+61478407226" at bounding box center [668, 393] width 100 height 12
click at [654, 393] on span "+61478407226" at bounding box center [668, 393] width 100 height 12
click at [652, 379] on span "kwikshop365@gmail.com" at bounding box center [712, 376] width 188 height 12
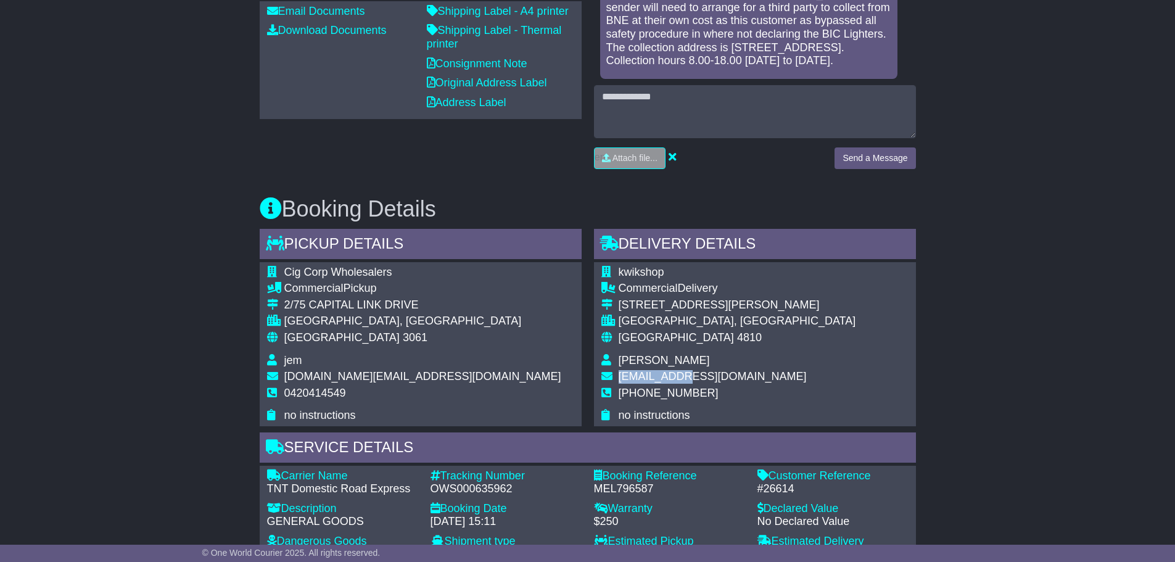
click at [652, 379] on span "kwikshop365@gmail.com" at bounding box center [712, 376] width 188 height 12
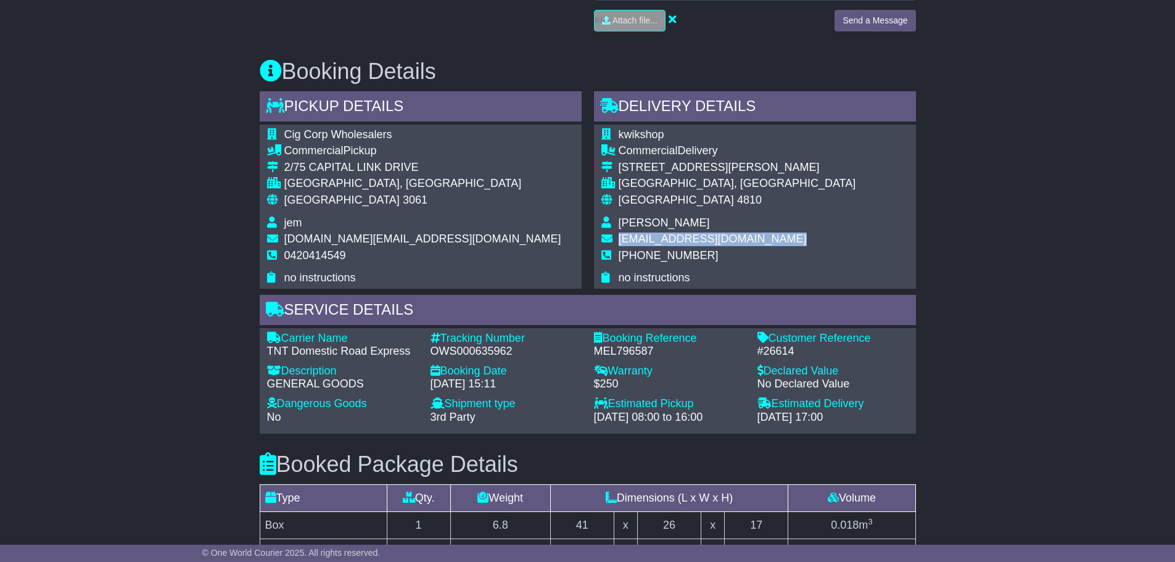
scroll to position [555, 0]
